Goal: Answer question/provide support

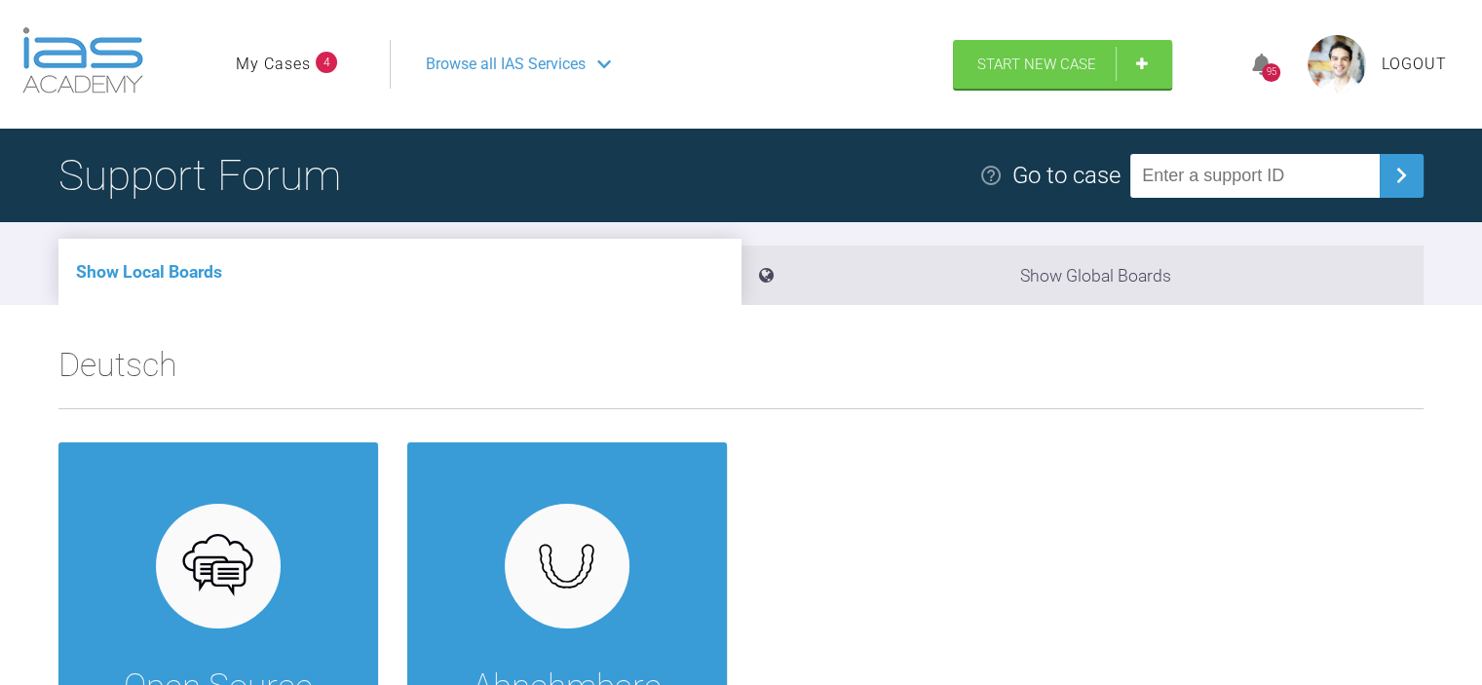
click at [253, 64] on link "My Cases" at bounding box center [273, 64] width 75 height 25
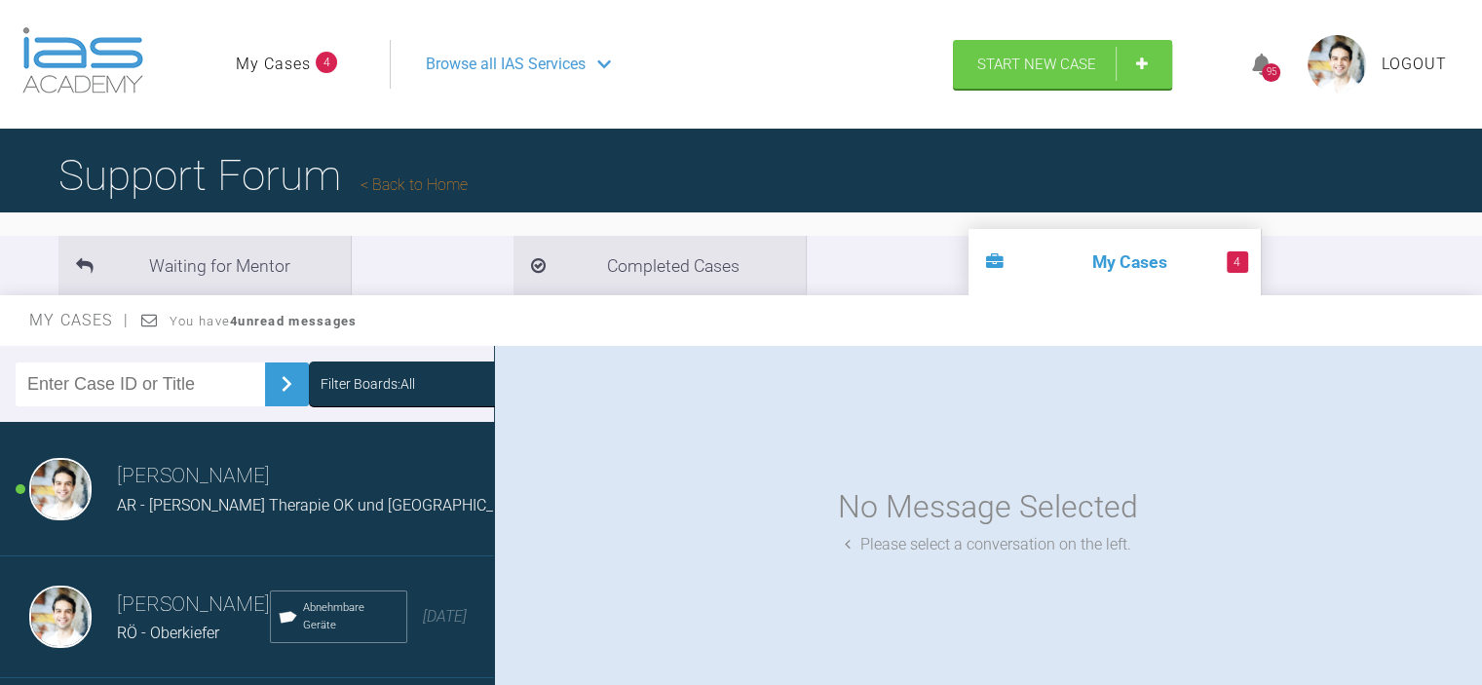
click at [175, 512] on span "AR - [PERSON_NAME] Therapie OK und [GEOGRAPHIC_DATA]" at bounding box center [325, 505] width 417 height 19
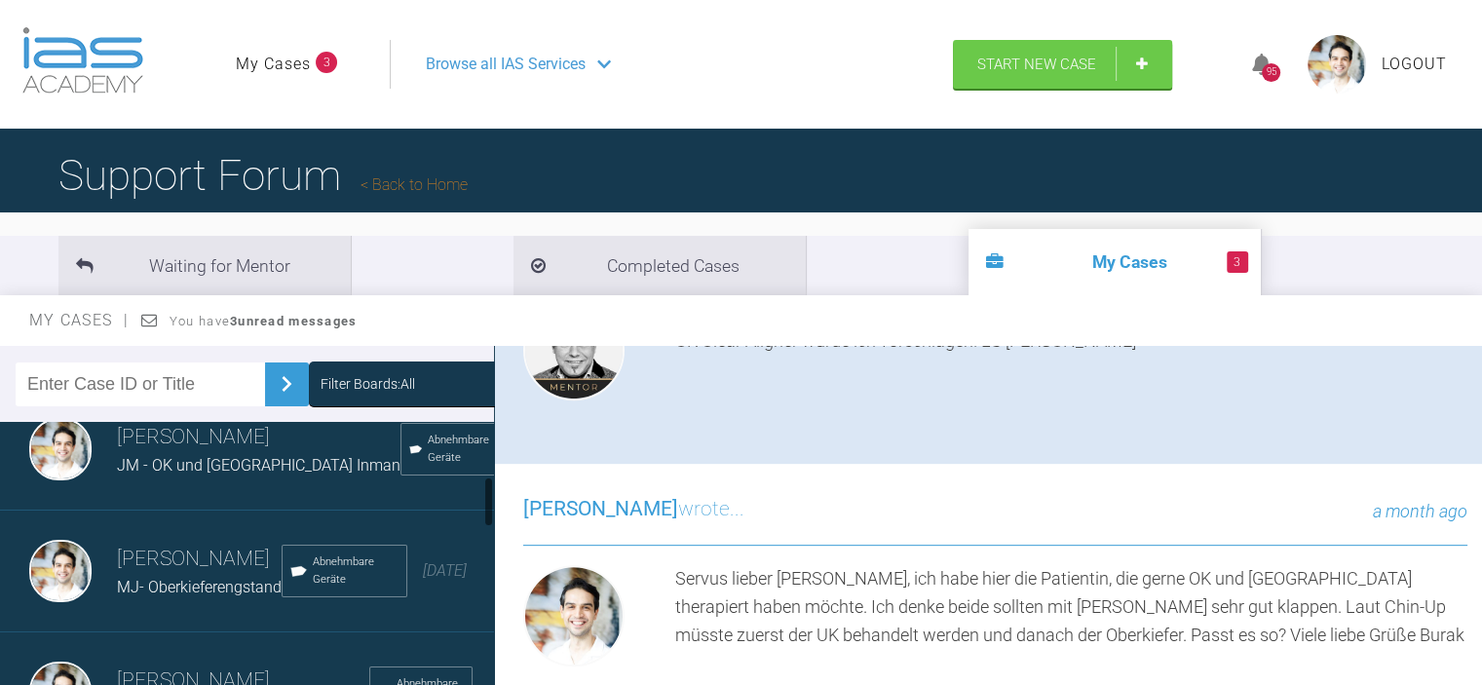
scroll to position [292, 0]
click at [178, 466] on span "JM - OK und [GEOGRAPHIC_DATA] Inman" at bounding box center [259, 462] width 284 height 19
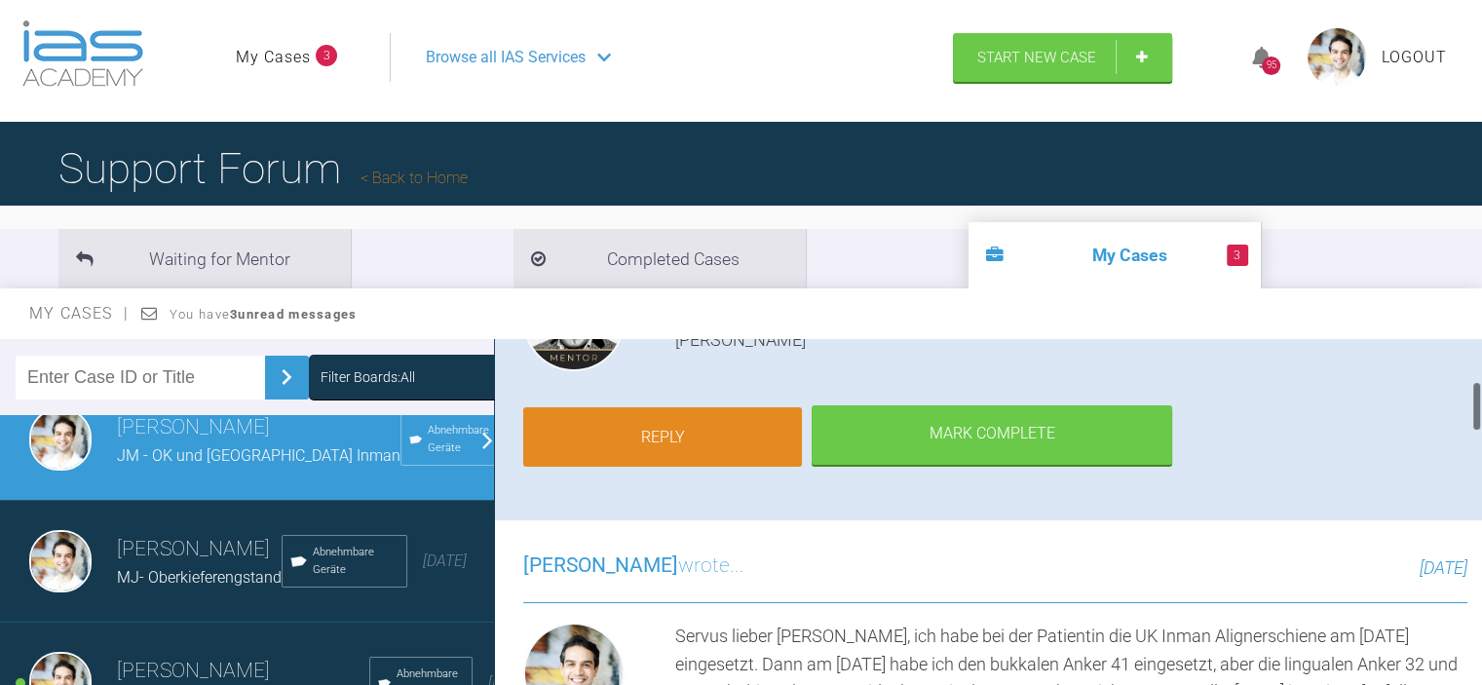
click at [563, 420] on link "Reply" at bounding box center [662, 437] width 279 height 60
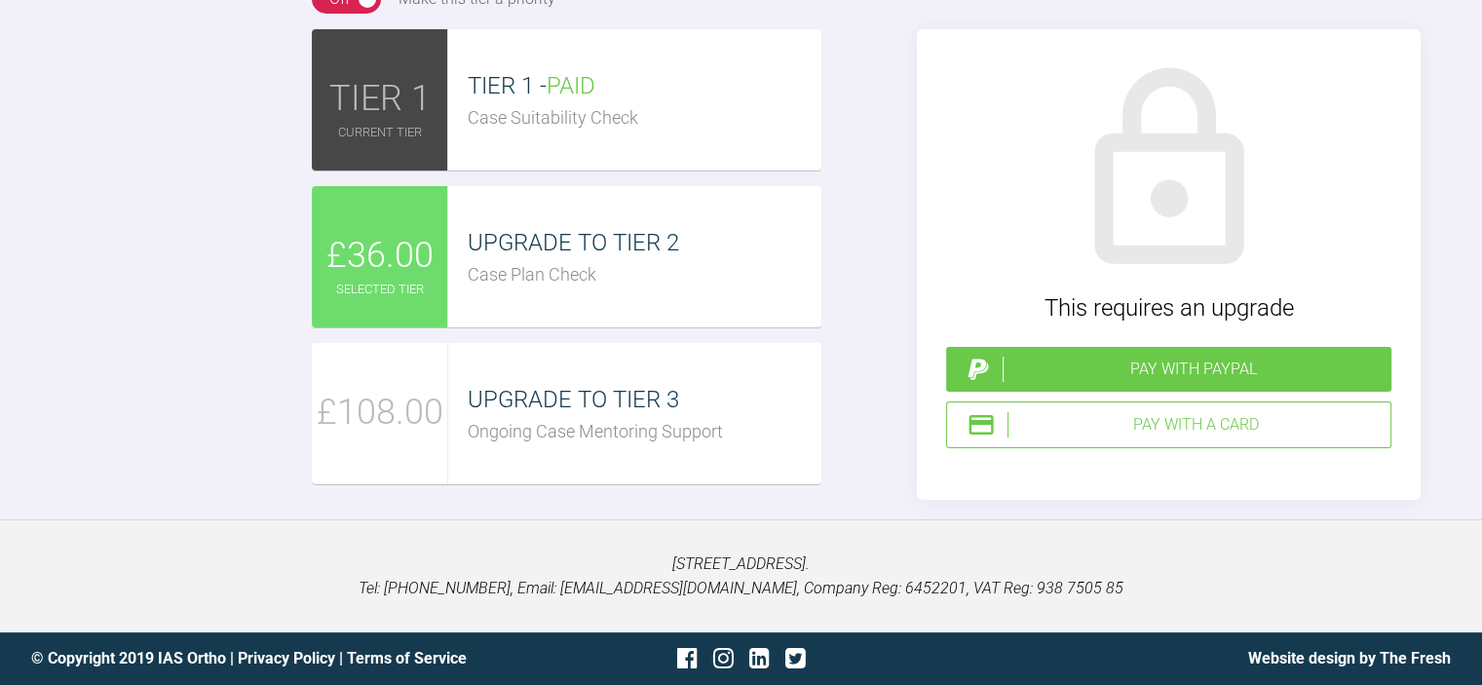
scroll to position [3576, 0]
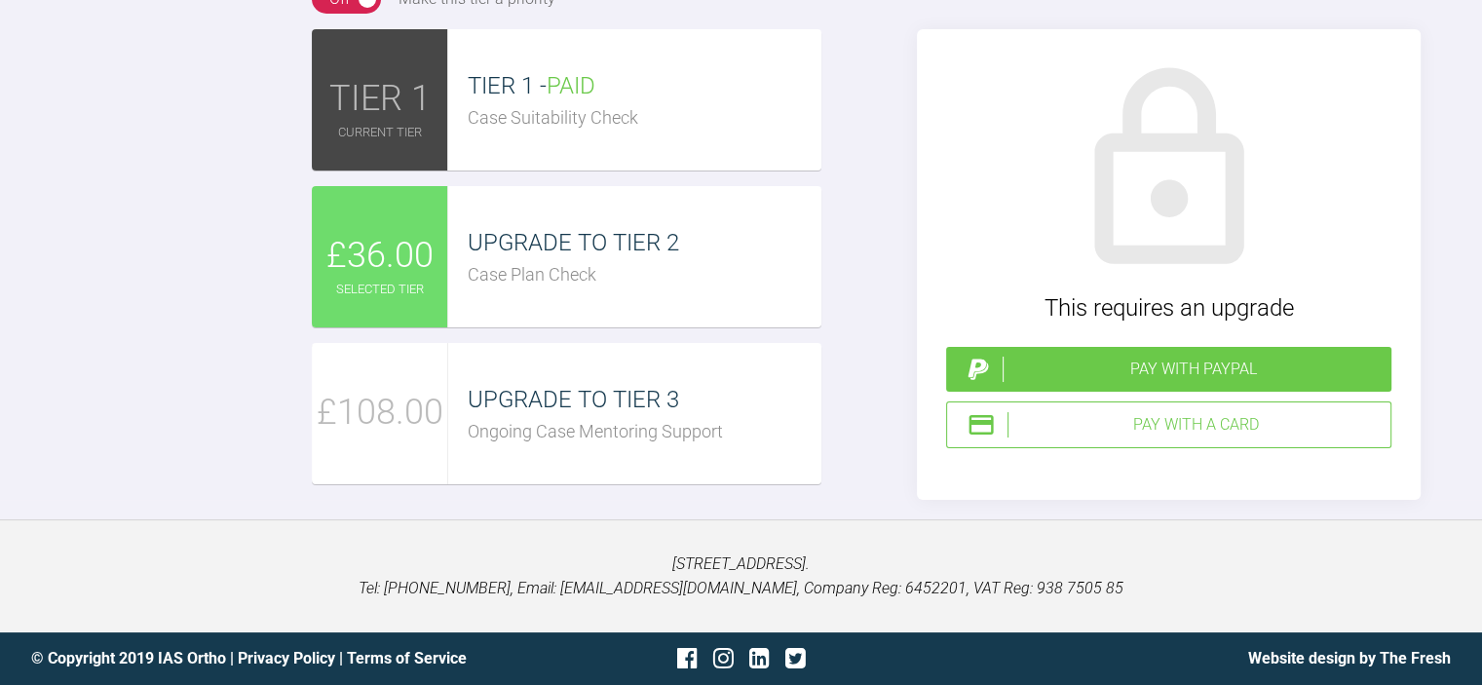
type textarea "[PERSON_NAME] mein lieber, laut Patientin trägt Sie die Schiene immer mindest 1…"
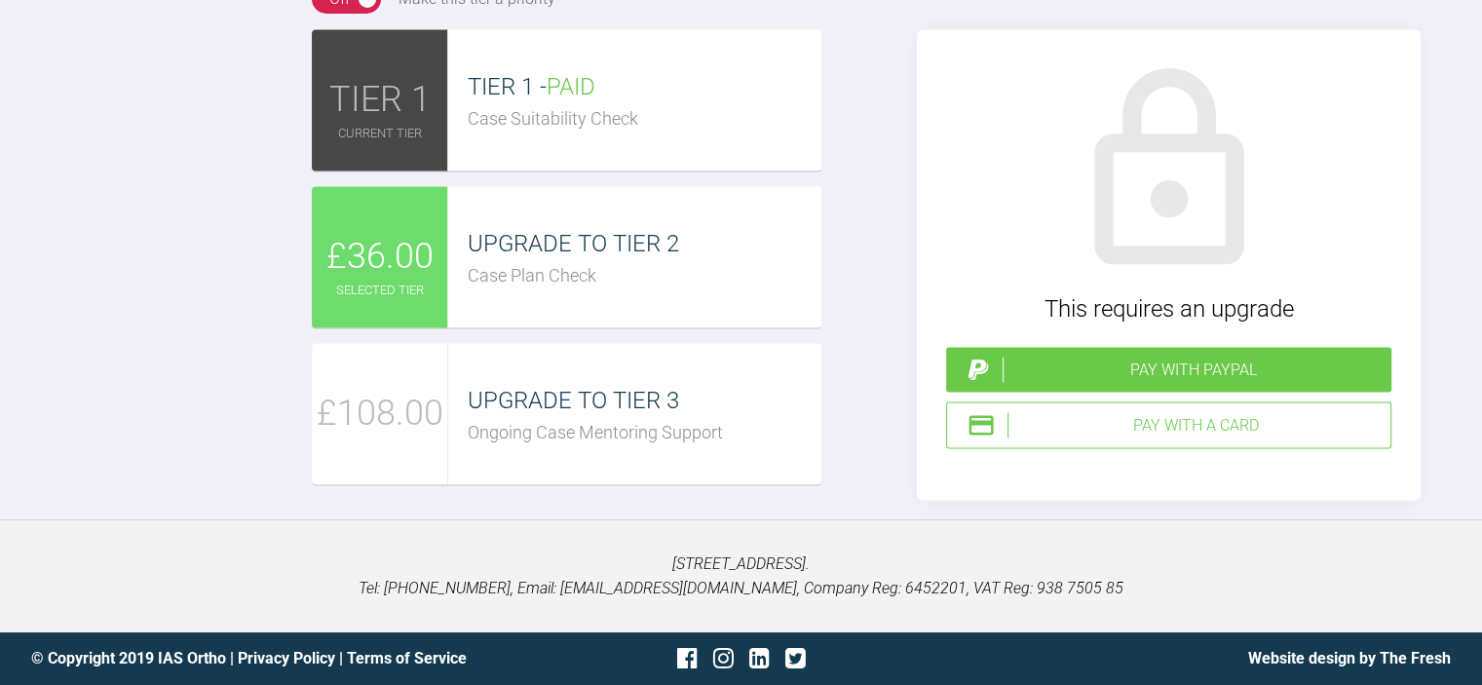
scroll to position [3771, 0]
type input "C:\fakepath\IMG_5387.JPG"
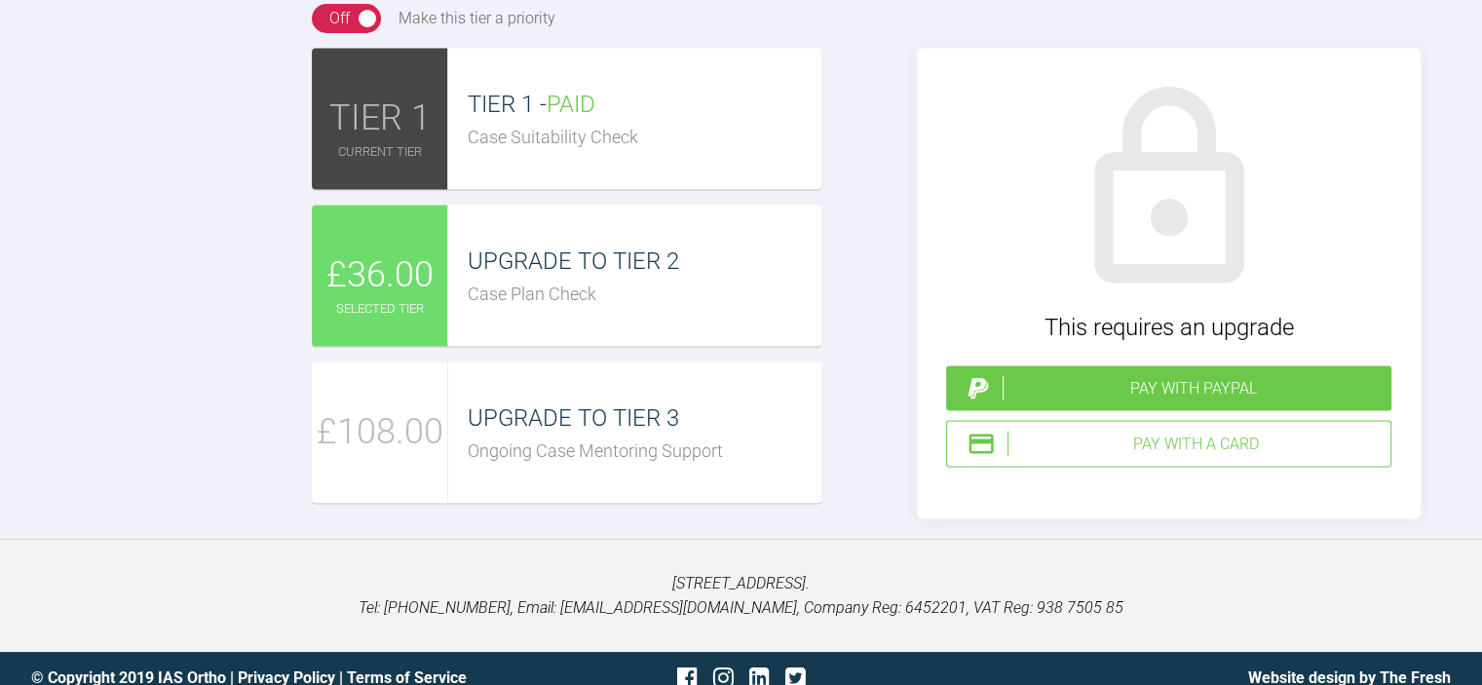
scroll to position [3576, 0]
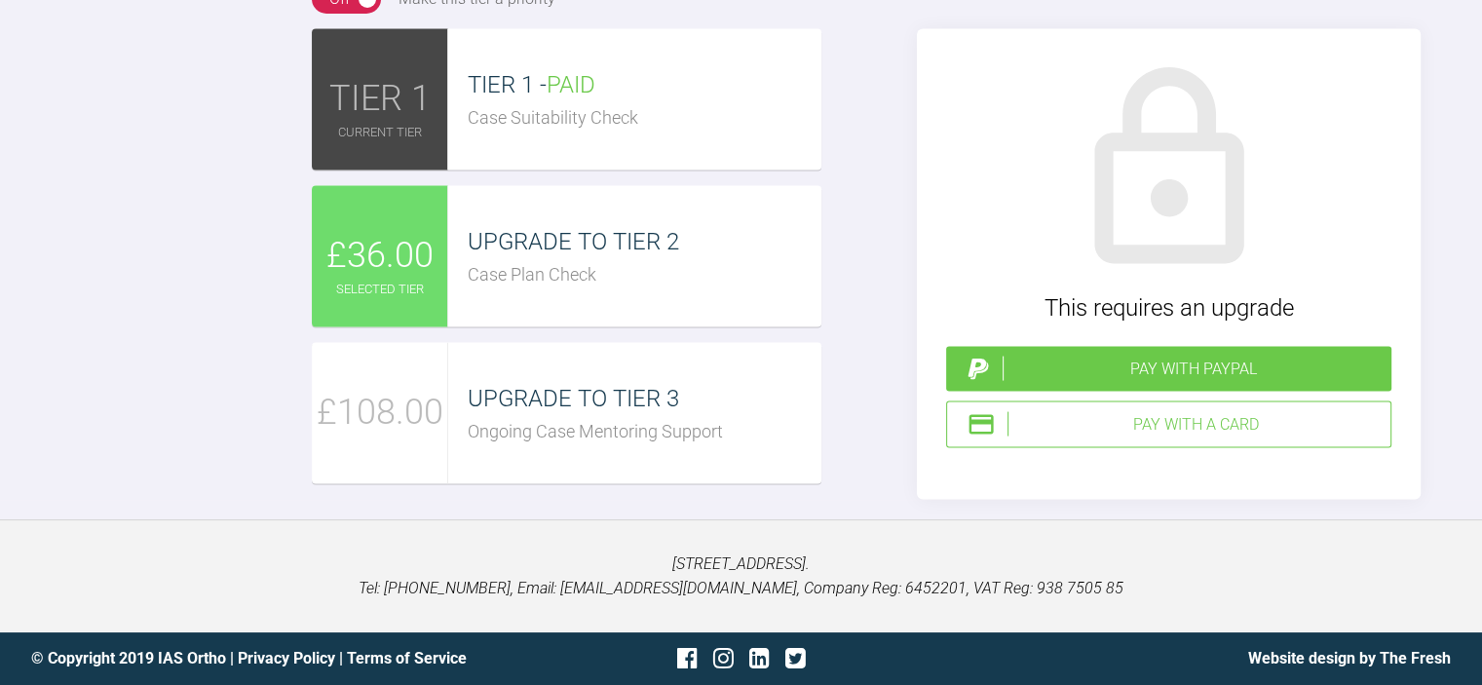
scroll to position [4258, 0]
type textarea "[PERSON_NAME] mein lieber, laut Patientin trägt Sie die Schiene immer mindesten…"
click at [534, 171] on div "TIER 1 - PAID Case Suitability Check" at bounding box center [634, 99] width 372 height 141
click at [511, 260] on div "UPGRADE TO TIER 2" at bounding box center [644, 241] width 353 height 37
click at [1142, 382] on div "Pay with PayPal" at bounding box center [1193, 369] width 381 height 25
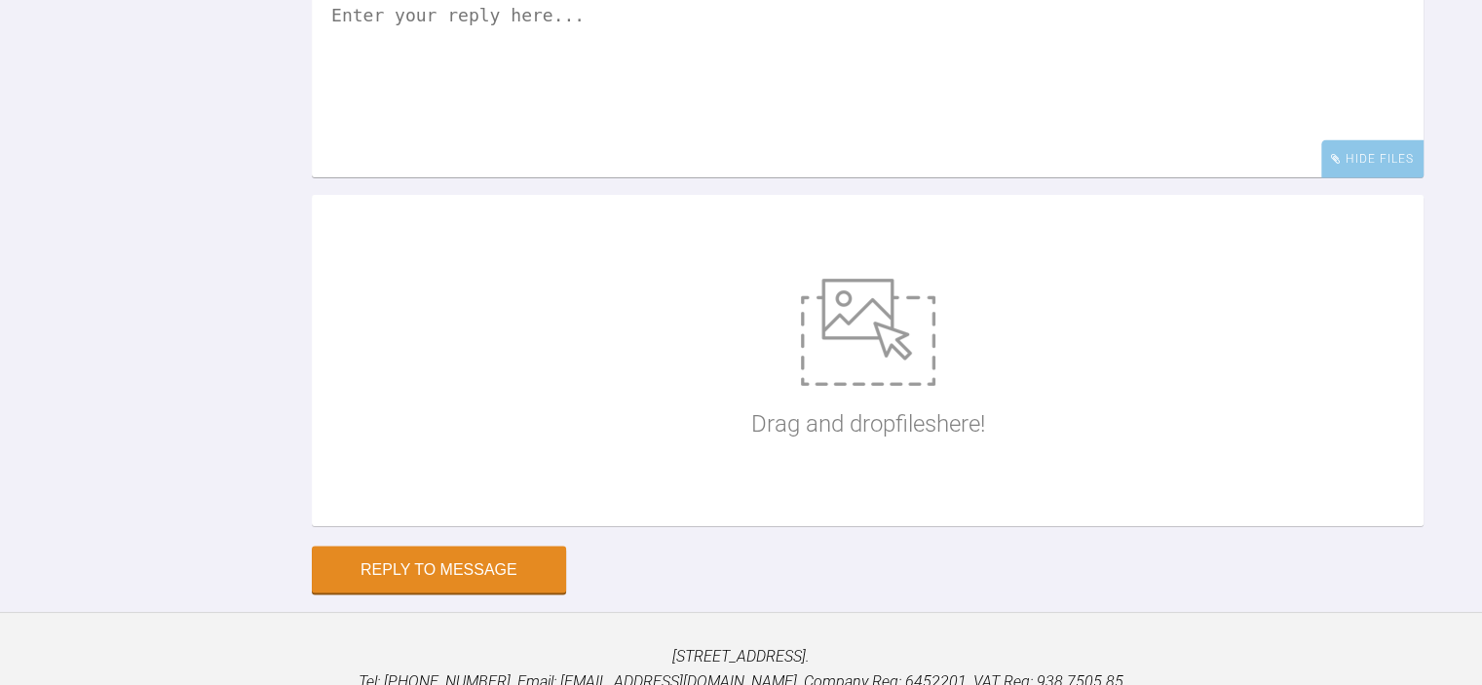
scroll to position [3749, 0]
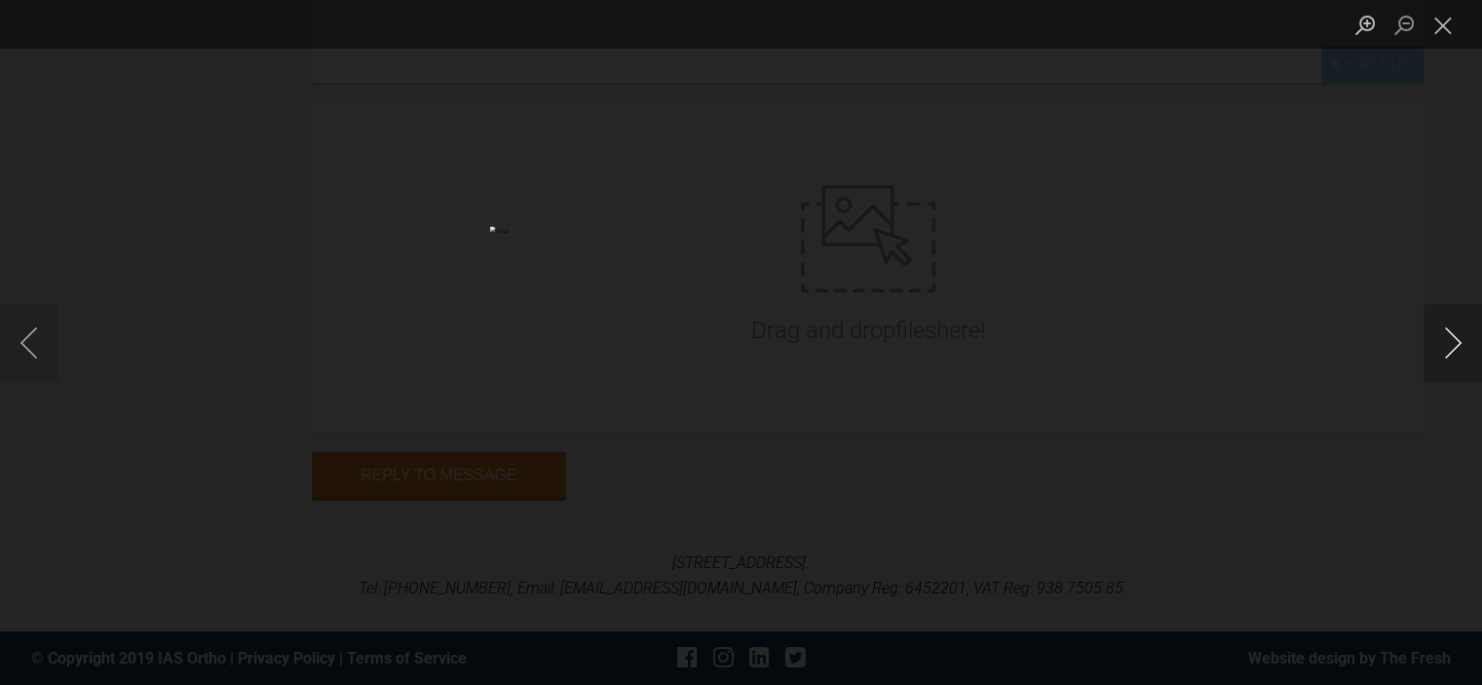
click at [1458, 332] on button "Next image" at bounding box center [1452, 343] width 58 height 78
click at [1446, 27] on button "Close lightbox" at bounding box center [1442, 25] width 39 height 34
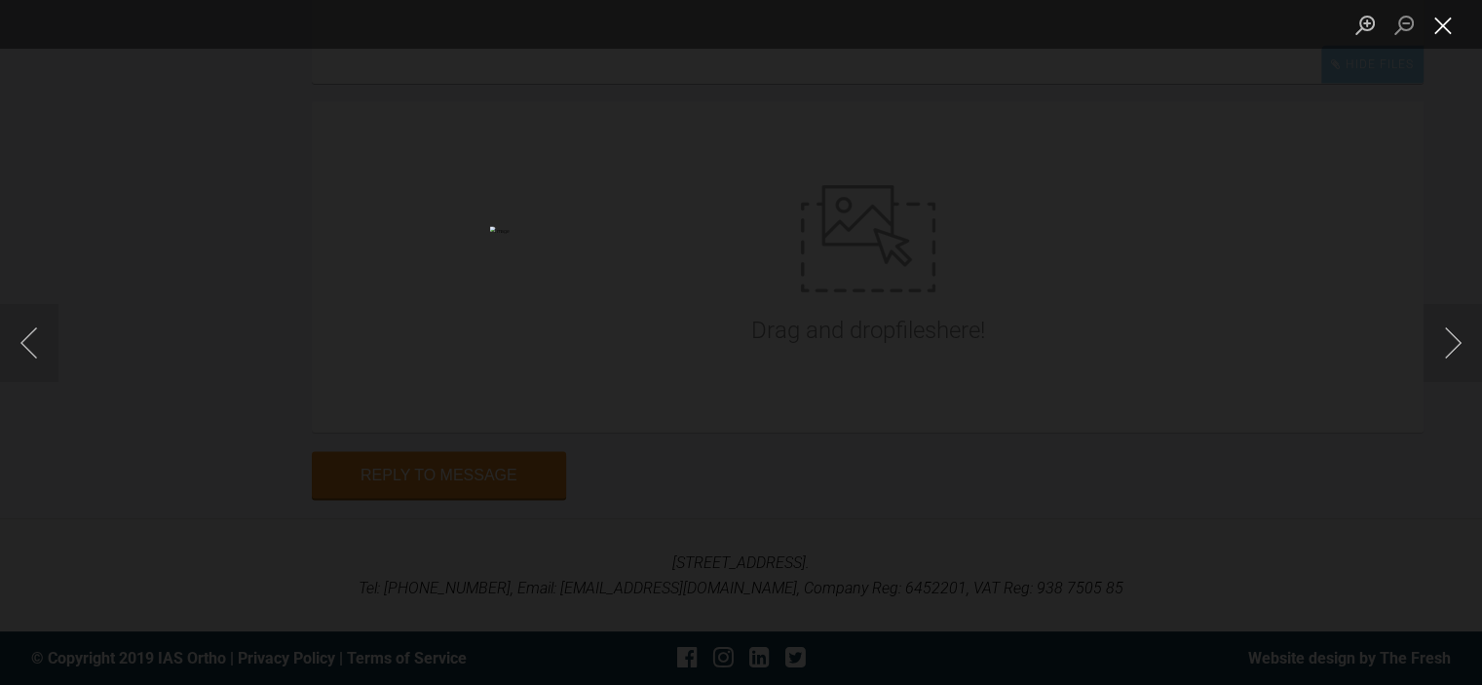
click at [1455, 25] on button "Close lightbox" at bounding box center [1442, 25] width 39 height 34
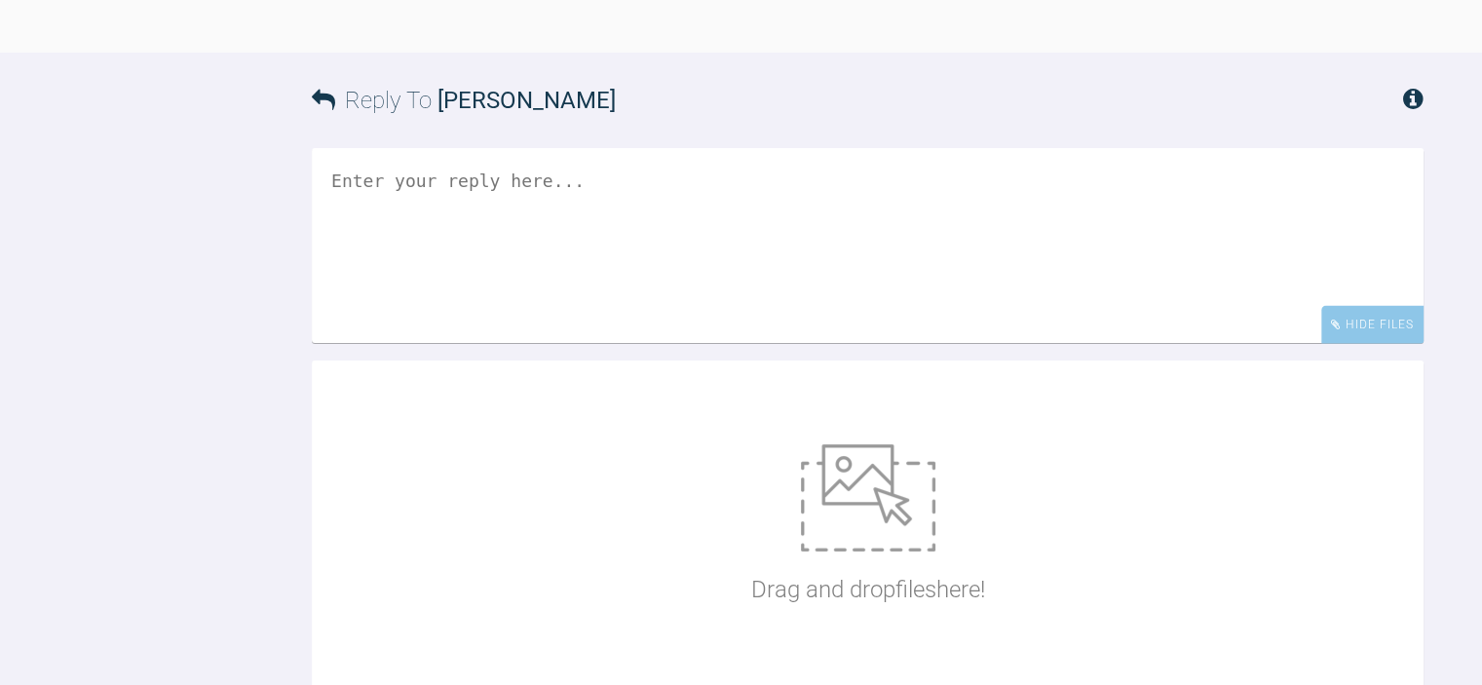
scroll to position [3359, 0]
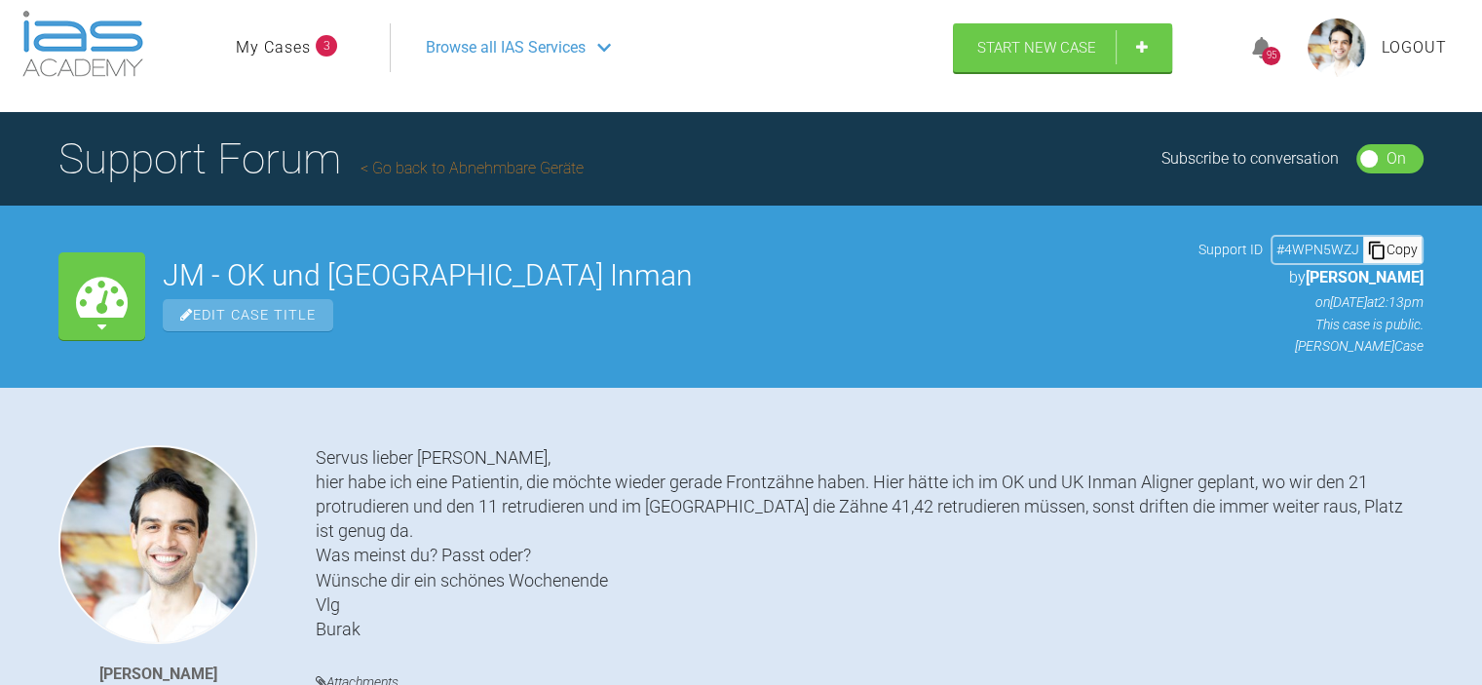
scroll to position [0, 0]
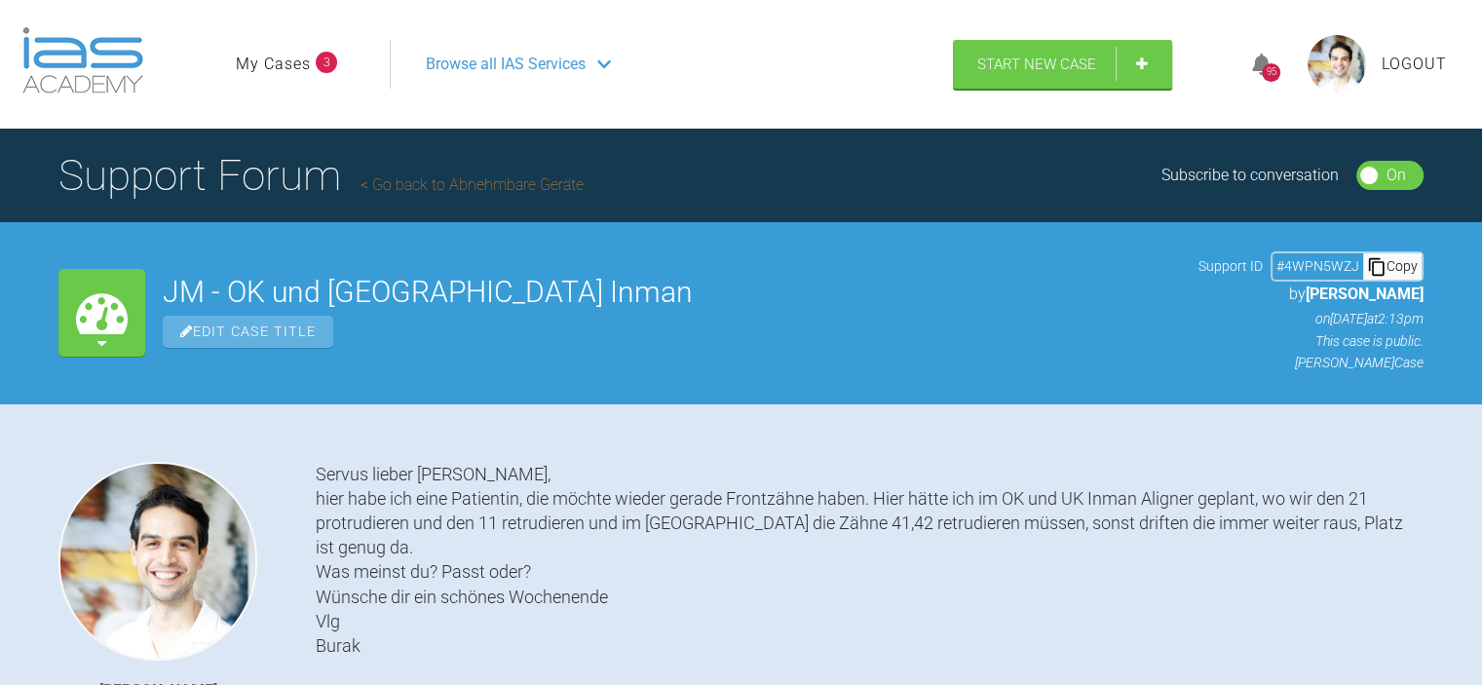
click at [1405, 60] on span "Logout" at bounding box center [1414, 64] width 65 height 25
